Goal: Navigation & Orientation: Find specific page/section

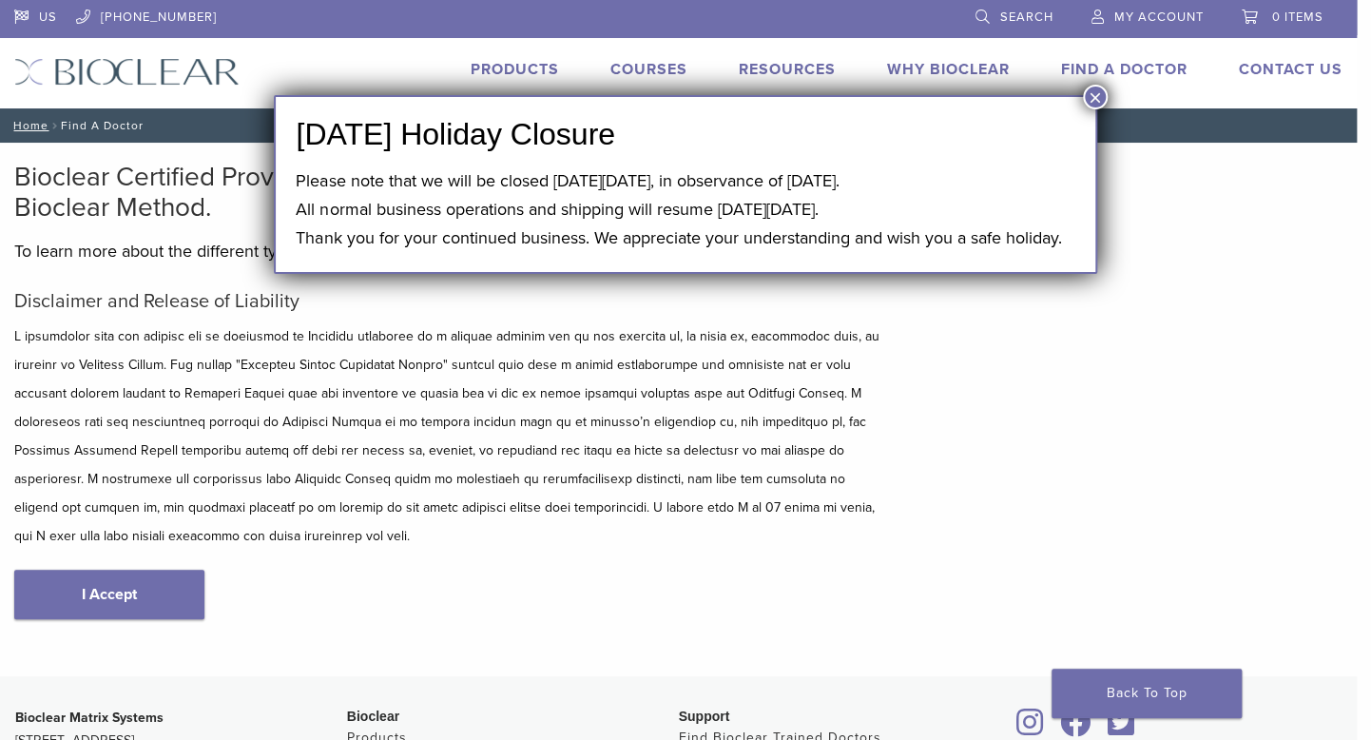
click at [1095, 93] on button "×" at bounding box center [1095, 97] width 25 height 25
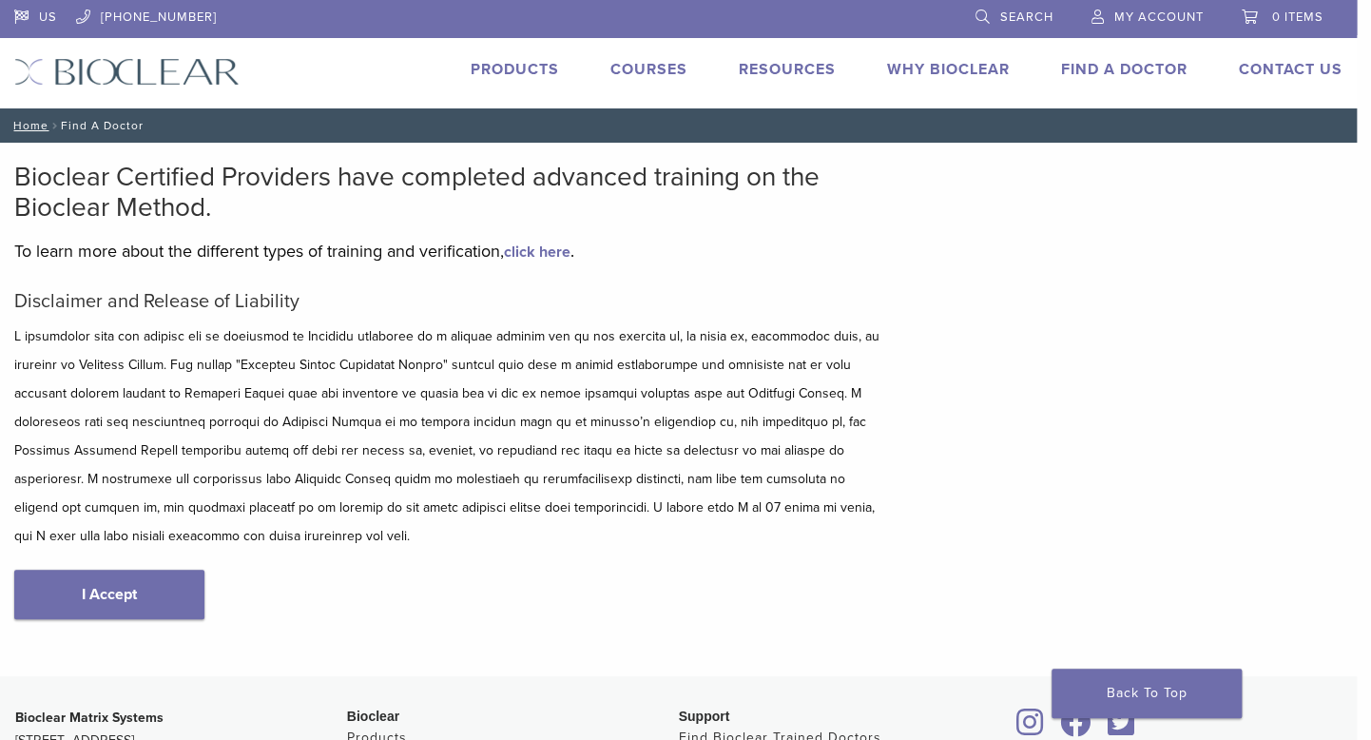
click at [1116, 68] on link "Find A Doctor" at bounding box center [1124, 69] width 126 height 19
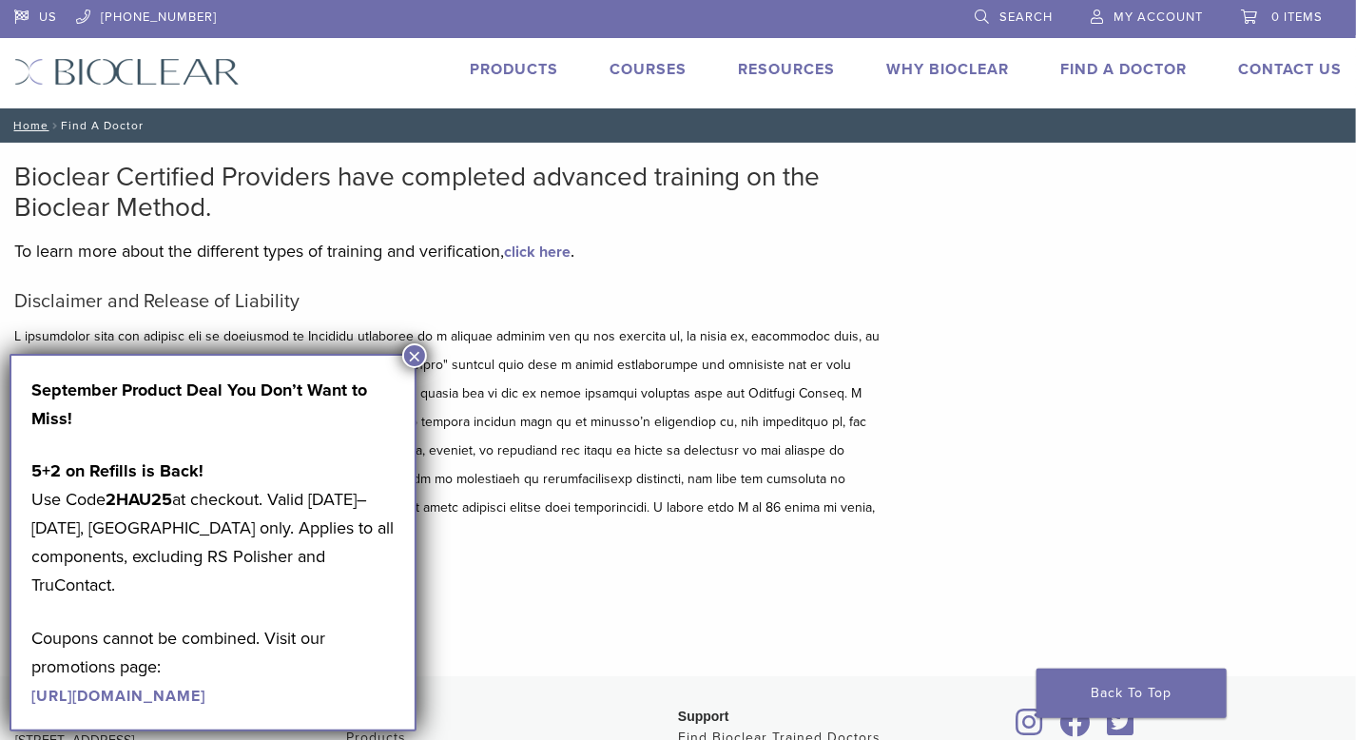
click at [122, 487] on p "5+2 on Refills is Back! Use Code 2HAU25 at checkout. Valid [DATE]–[DATE], [GEOG…" at bounding box center [212, 527] width 363 height 143
copy p "2HAU25"
click at [205, 687] on link "[URL][DOMAIN_NAME]" at bounding box center [118, 696] width 174 height 19
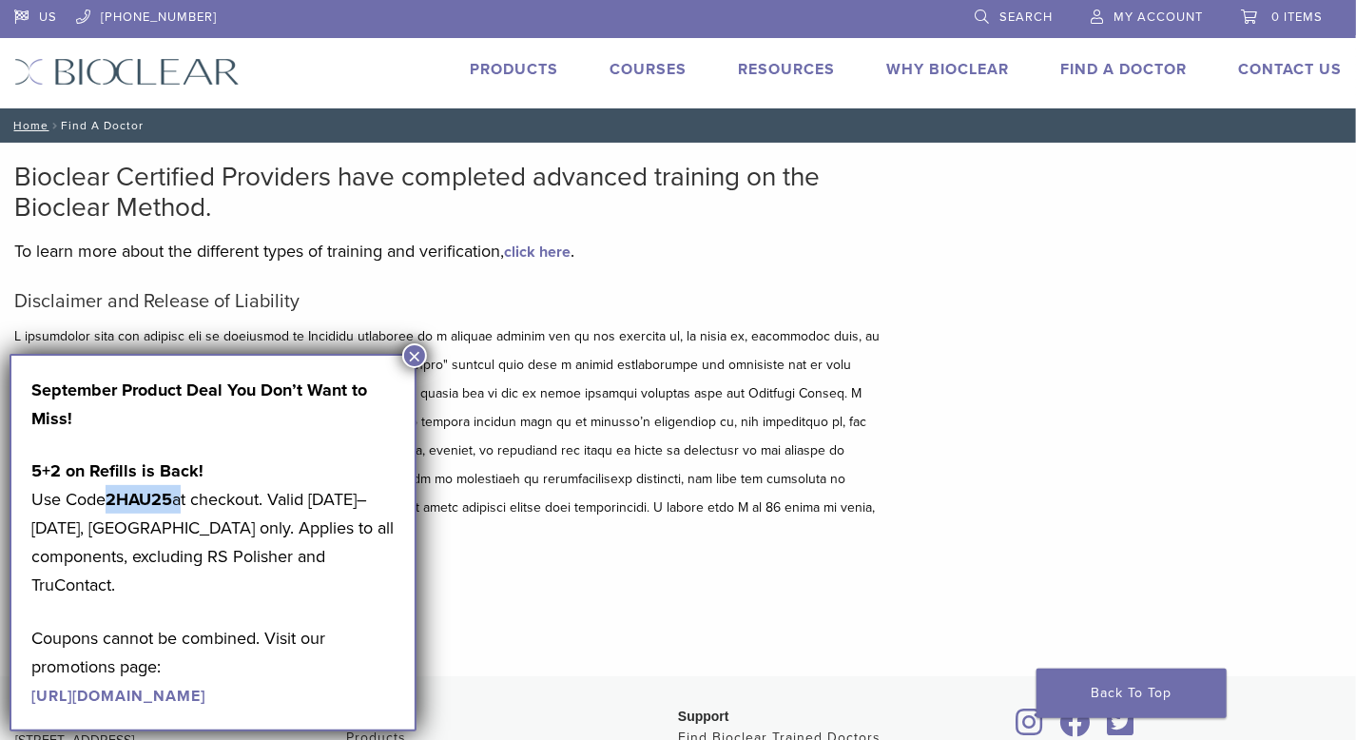
click at [419, 359] on button "×" at bounding box center [414, 355] width 25 height 25
